Goal: Task Accomplishment & Management: Use online tool/utility

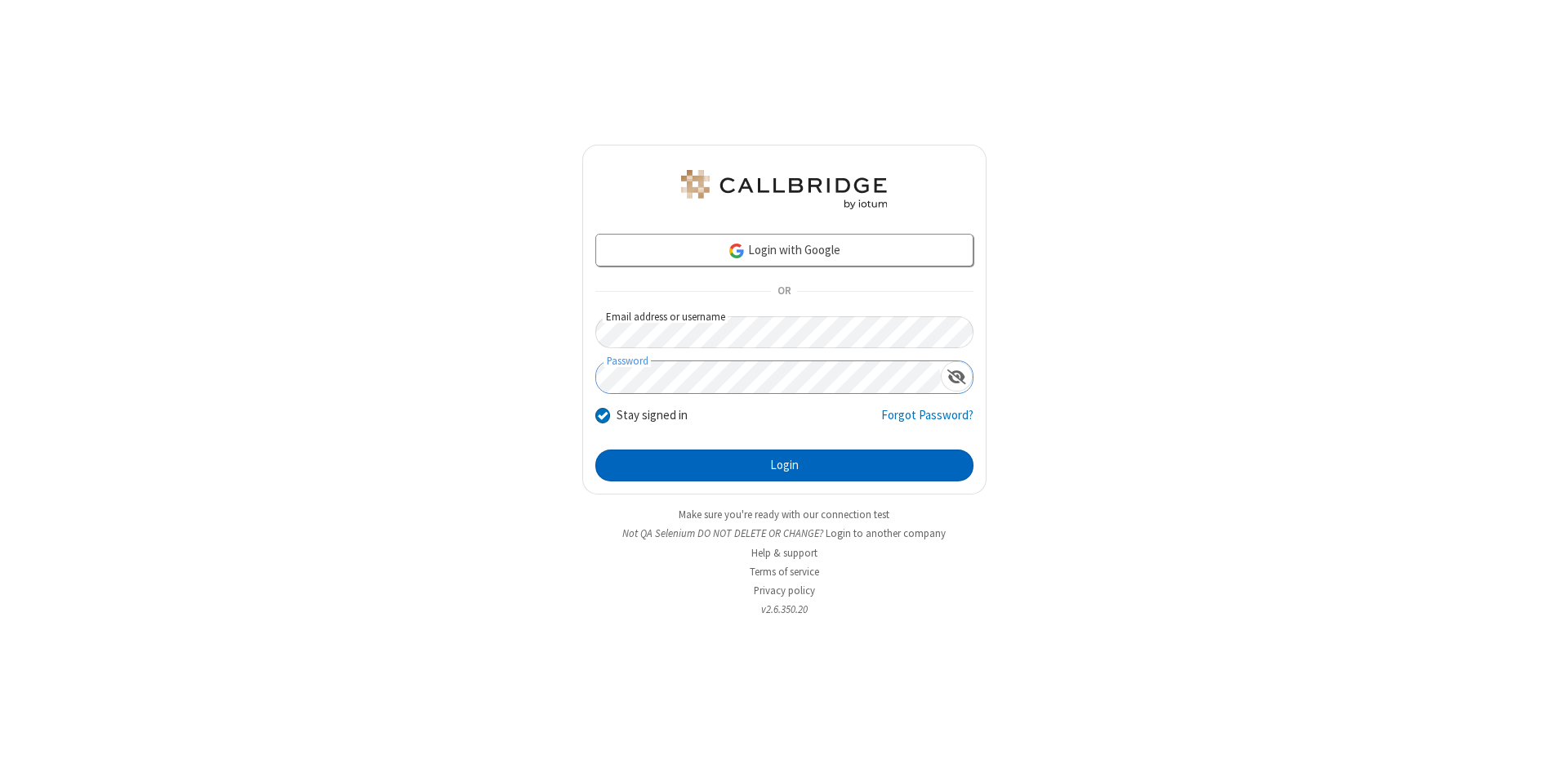
click at [784, 465] on button "Login" at bounding box center [784, 466] width 378 height 33
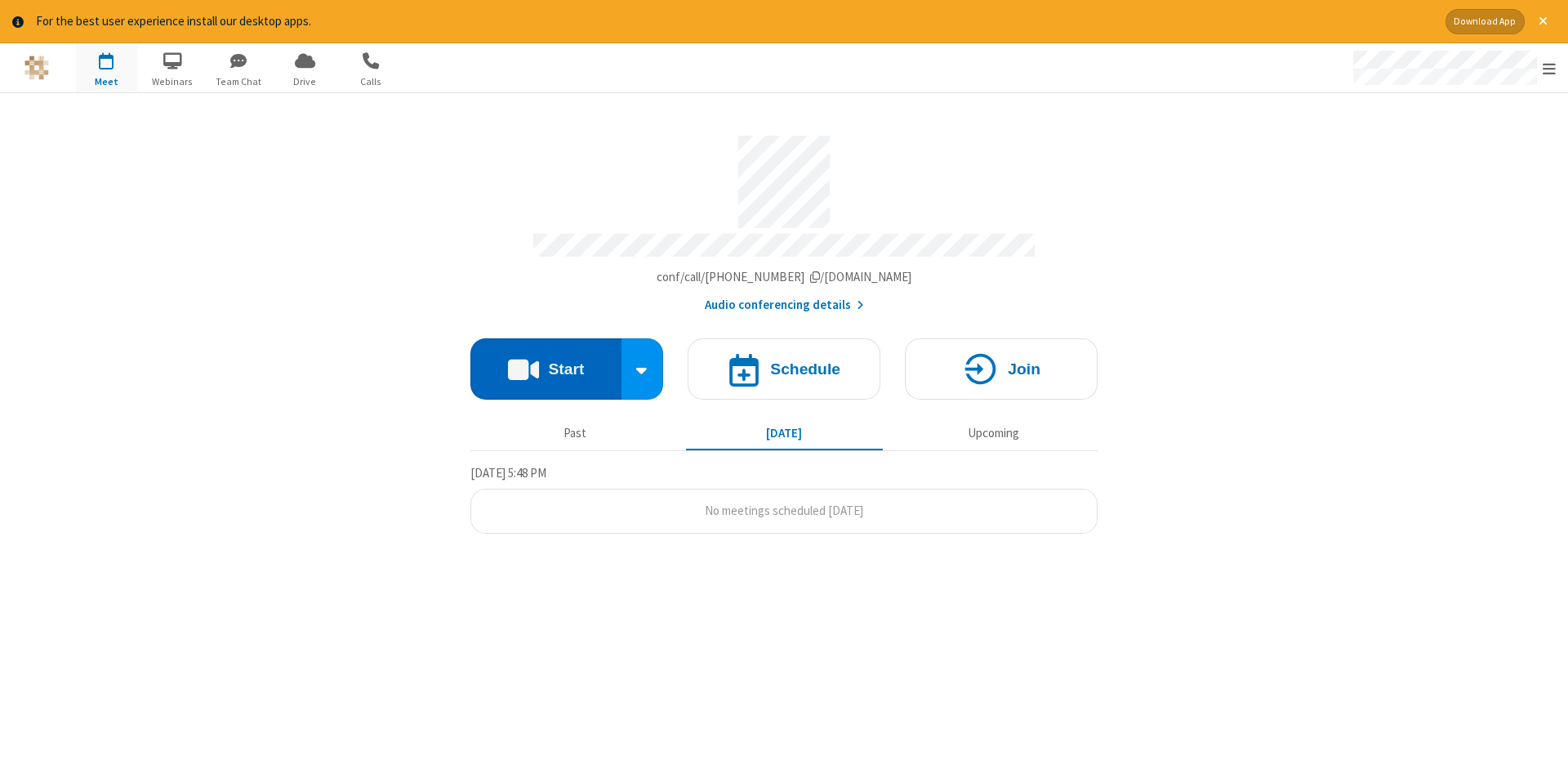
click at [545, 363] on button "Start" at bounding box center [546, 369] width 151 height 61
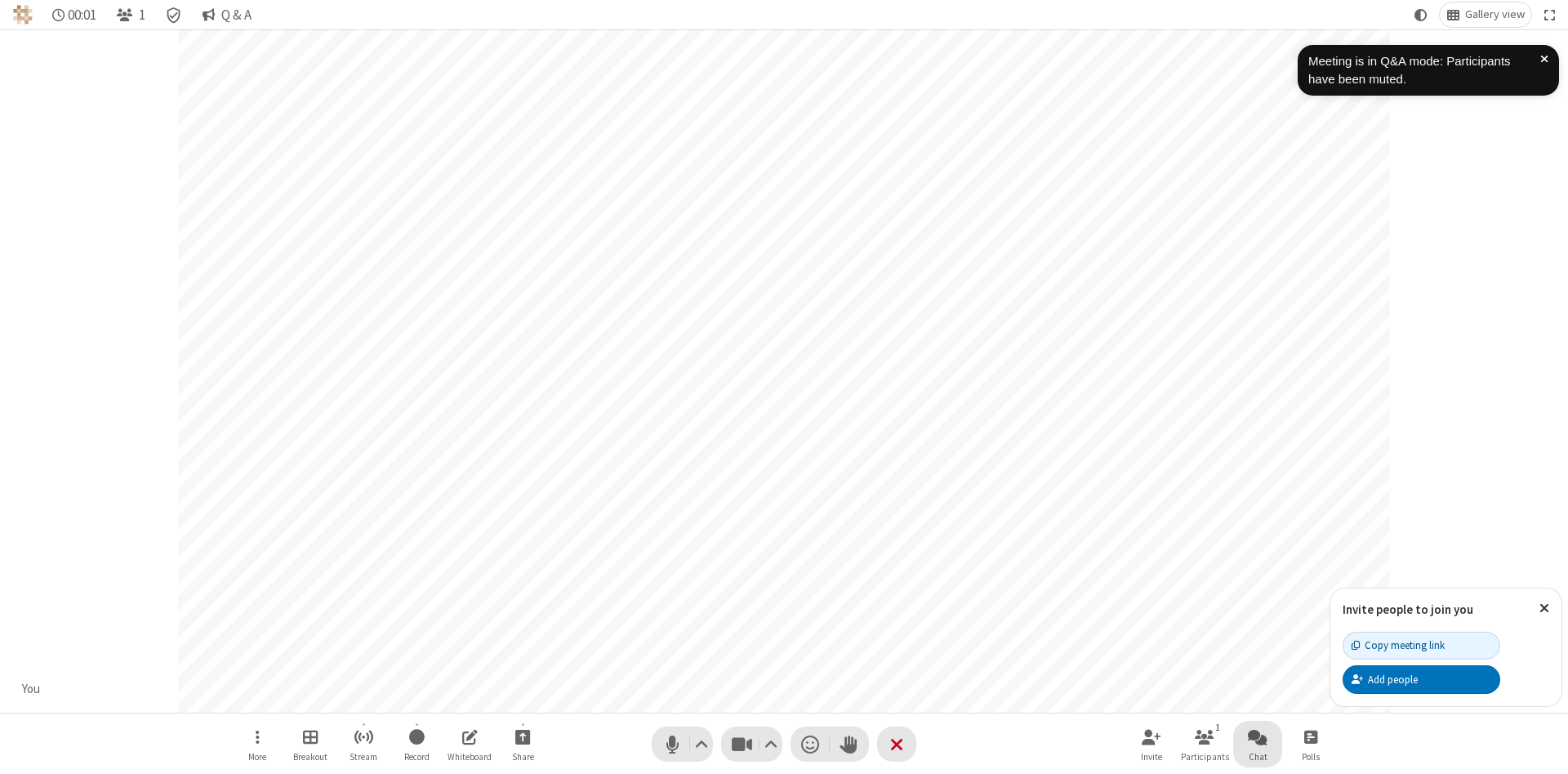
click at [1258, 736] on span "Open chat" at bounding box center [1258, 736] width 20 height 20
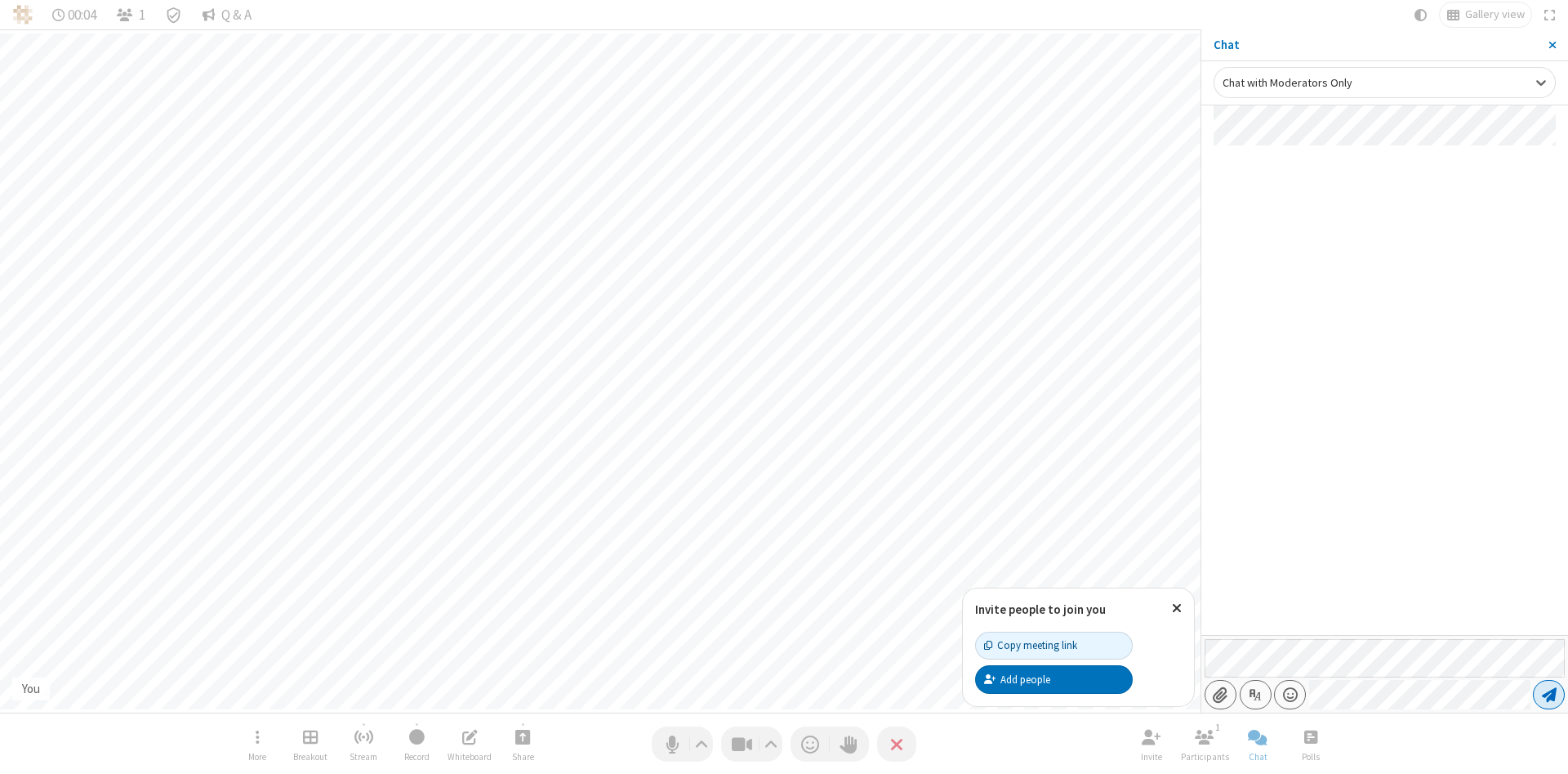
click at [1549, 694] on span "Send message" at bounding box center [1549, 694] width 15 height 17
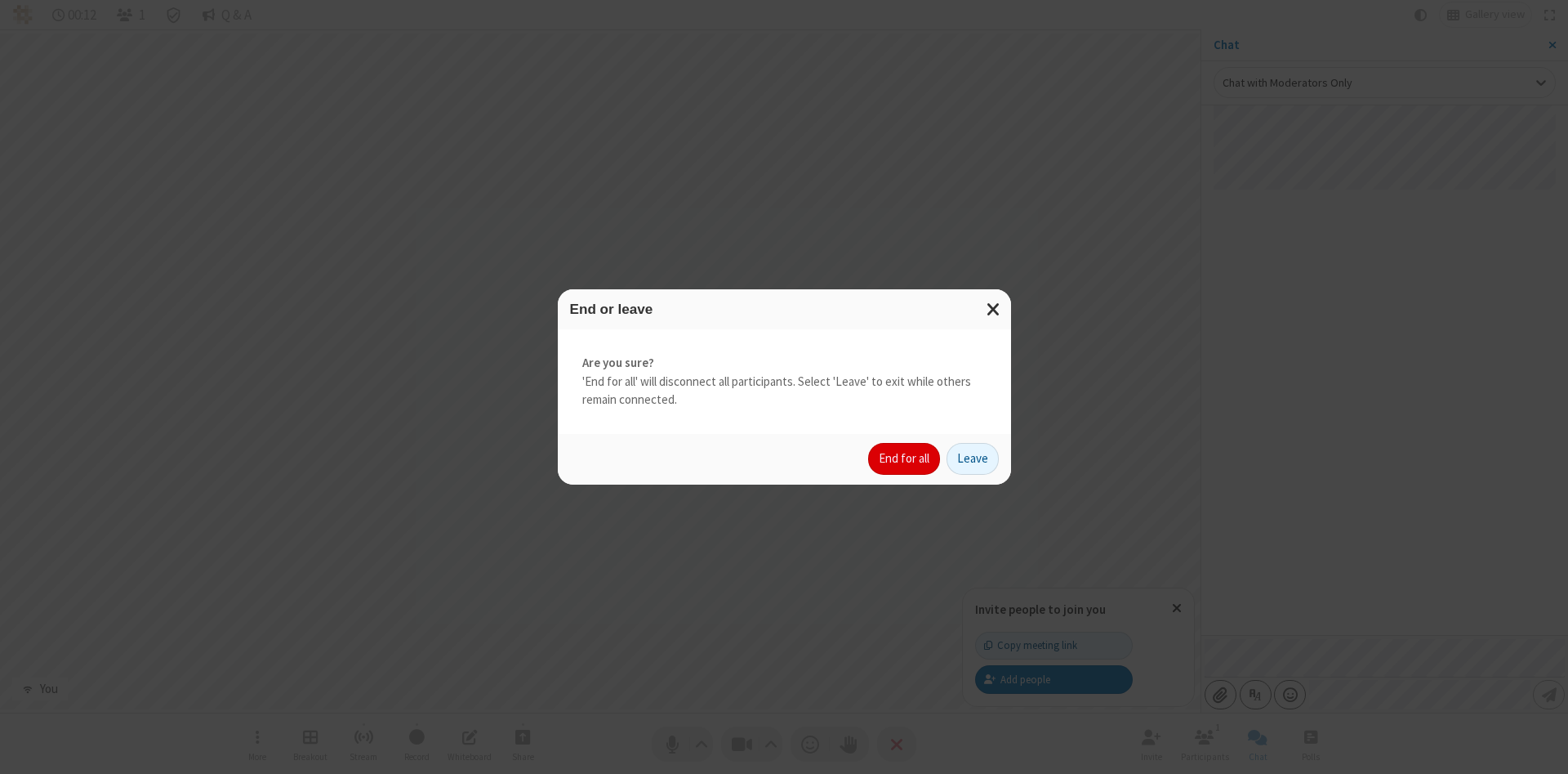
click at [905, 458] on button "End for all" at bounding box center [904, 459] width 72 height 33
